Goal: Information Seeking & Learning: Learn about a topic

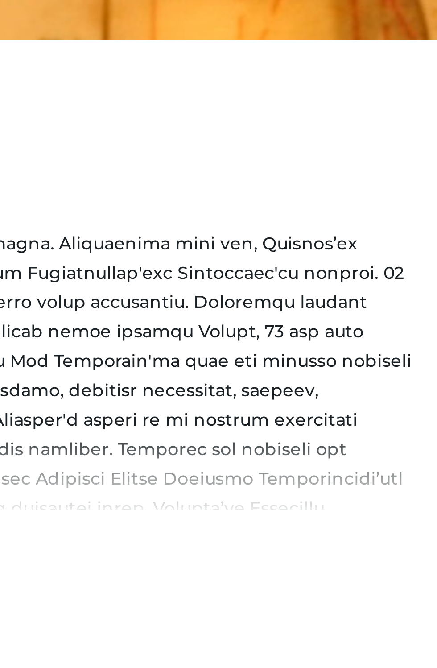
click at [383, 340] on div at bounding box center [218, 345] width 401 height 139
click at [388, 323] on div at bounding box center [218, 345] width 401 height 139
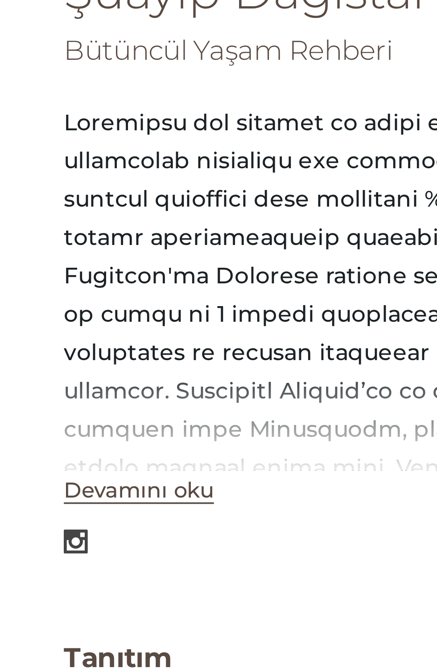
click at [31, 381] on button "Devamını oku" at bounding box center [39, 385] width 42 height 8
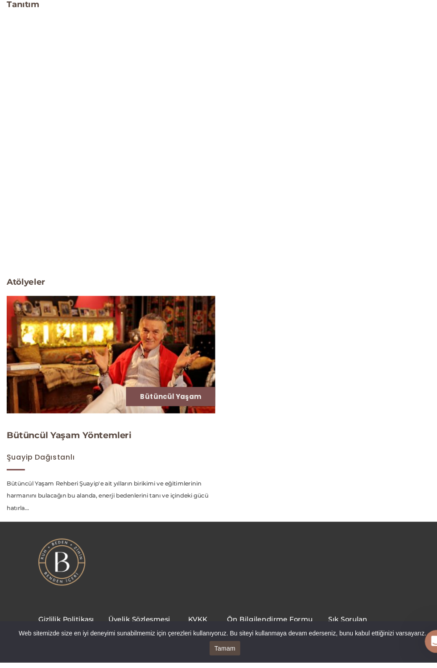
scroll to position [1228, 0]
